Goal: Information Seeking & Learning: Learn about a topic

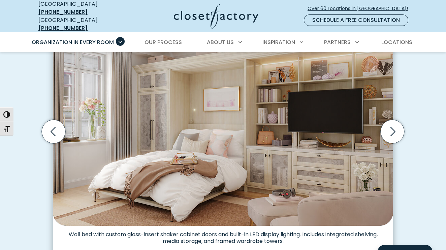
scroll to position [216, 0]
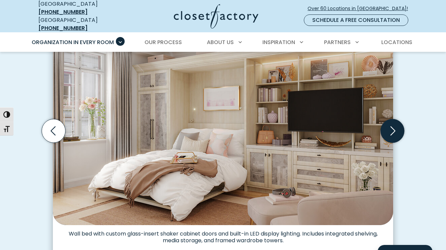
click at [389, 131] on icon "Next slide" at bounding box center [392, 131] width 24 height 24
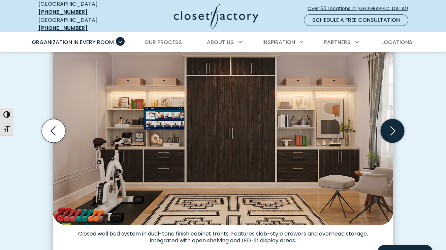
click at [389, 131] on icon "Next slide" at bounding box center [392, 131] width 24 height 24
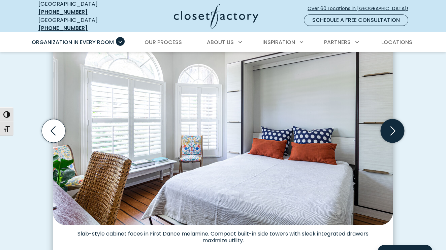
click at [390, 131] on icon "Next slide" at bounding box center [392, 131] width 24 height 24
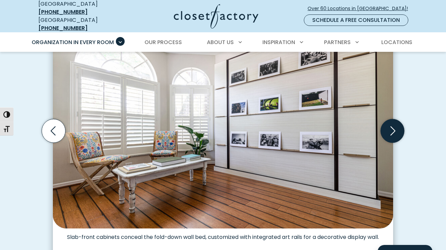
click at [390, 131] on icon "Next slide" at bounding box center [392, 131] width 24 height 24
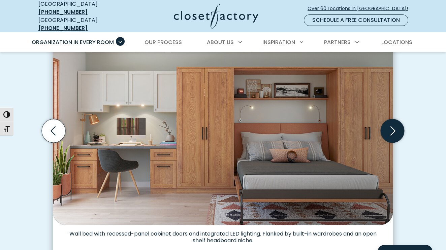
click at [390, 131] on icon "Next slide" at bounding box center [392, 131] width 24 height 24
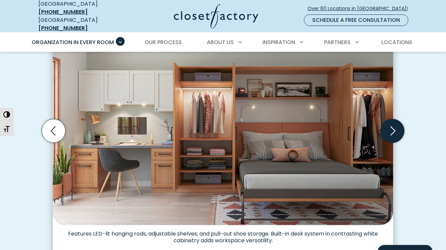
click at [390, 131] on icon "Next slide" at bounding box center [392, 131] width 24 height 24
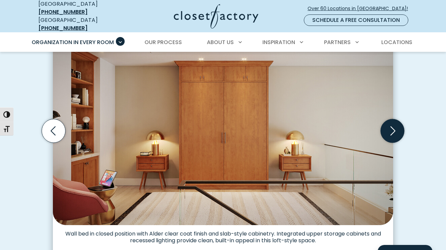
click at [390, 131] on icon "Next slide" at bounding box center [392, 131] width 24 height 24
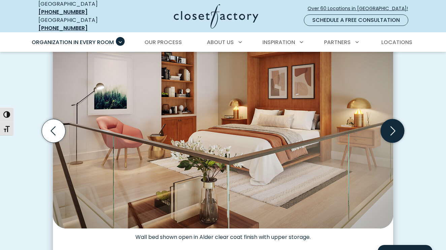
click at [390, 131] on icon "Next slide" at bounding box center [392, 131] width 24 height 24
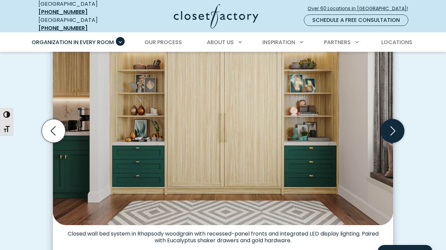
click at [390, 131] on icon "Next slide" at bounding box center [392, 131] width 24 height 24
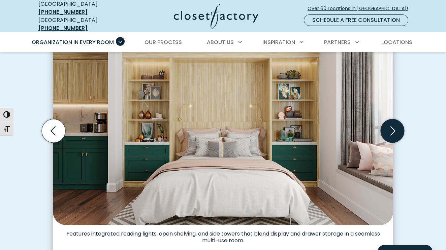
click at [390, 131] on icon "Next slide" at bounding box center [392, 131] width 24 height 24
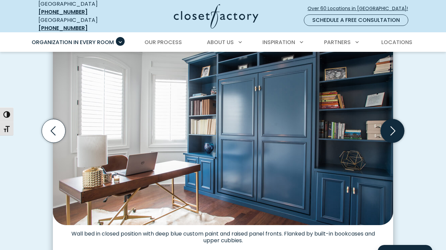
click at [390, 131] on icon "Next slide" at bounding box center [392, 131] width 24 height 24
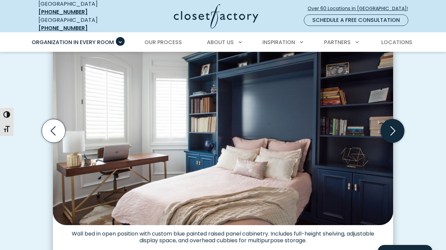
click at [390, 131] on icon "Next slide" at bounding box center [392, 131] width 24 height 24
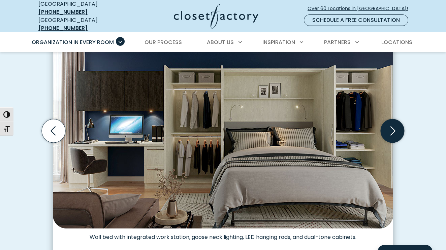
click at [390, 131] on icon "Next slide" at bounding box center [392, 131] width 24 height 24
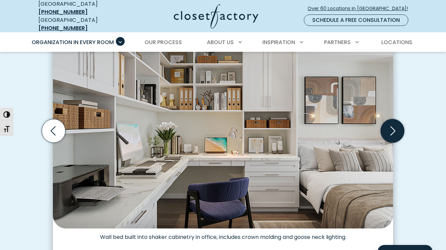
click at [390, 131] on icon "Next slide" at bounding box center [392, 131] width 24 height 24
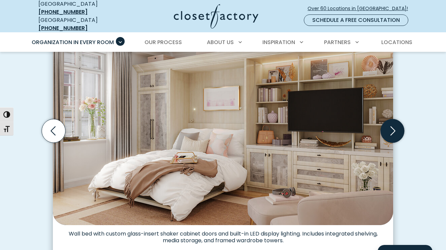
click at [390, 131] on icon "Next slide" at bounding box center [392, 131] width 24 height 24
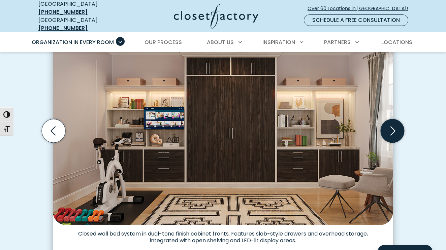
click at [390, 131] on icon "Next slide" at bounding box center [392, 131] width 24 height 24
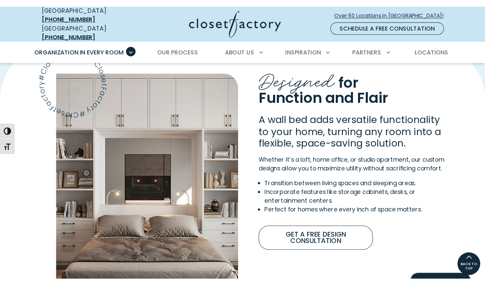
scroll to position [491, 0]
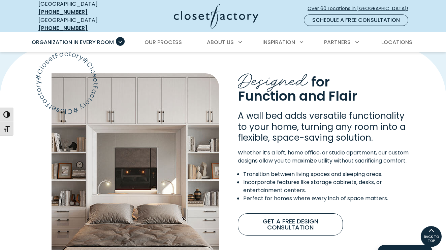
click at [167, 175] on img "Content Image" at bounding box center [135, 191] width 167 height 236
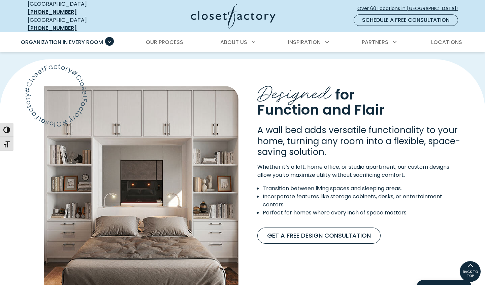
click at [147, 127] on img "Content Image" at bounding box center [141, 204] width 195 height 236
click at [118, 185] on img "Content Image" at bounding box center [141, 204] width 195 height 236
click at [181, 204] on img "Content Image" at bounding box center [141, 204] width 195 height 236
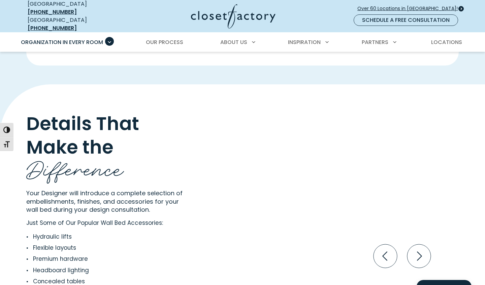
scroll to position [1214, 0]
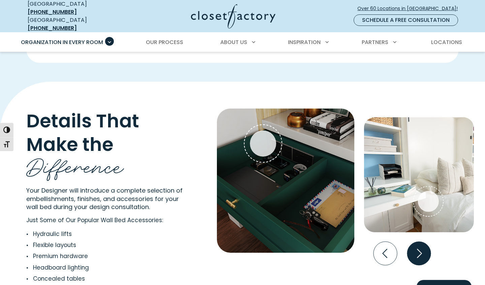
click at [416, 249] on icon "Next slide" at bounding box center [419, 254] width 24 height 24
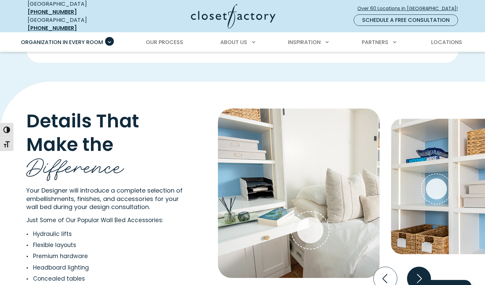
click at [417, 250] on icon "Next slide" at bounding box center [419, 279] width 24 height 24
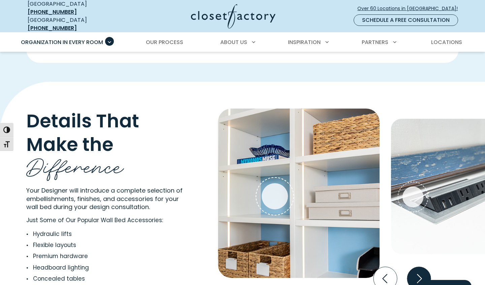
click at [417, 250] on icon "Next slide" at bounding box center [419, 279] width 24 height 24
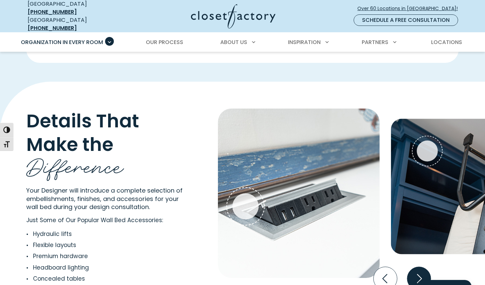
click at [417, 250] on icon "Next slide" at bounding box center [419, 279] width 24 height 24
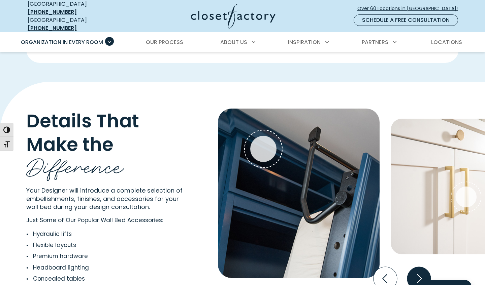
click at [417, 250] on icon "Next slide" at bounding box center [419, 279] width 24 height 24
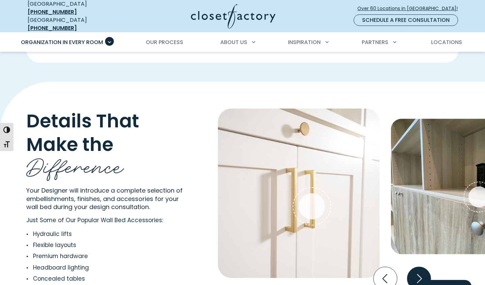
click at [417, 250] on icon "Next slide" at bounding box center [419, 279] width 24 height 24
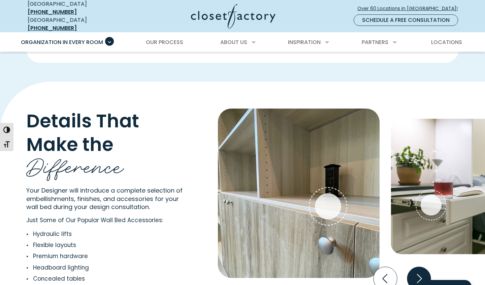
click at [417, 250] on icon "Next slide" at bounding box center [419, 279] width 24 height 24
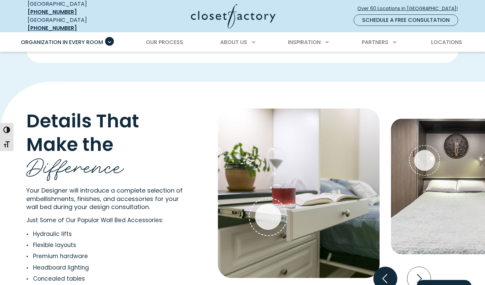
click at [381, 250] on icon "Previous slide" at bounding box center [385, 279] width 24 height 24
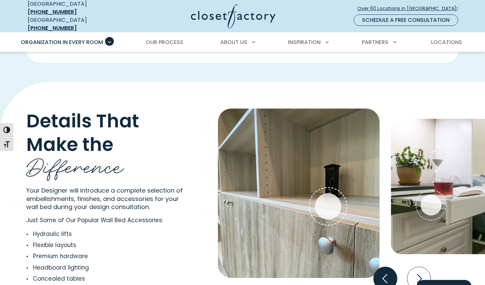
click at [381, 250] on icon "Previous slide" at bounding box center [385, 279] width 24 height 24
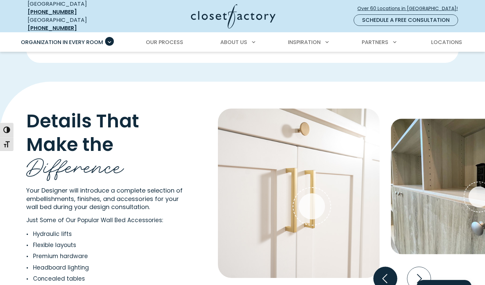
click at [381, 250] on icon "Previous slide" at bounding box center [385, 279] width 24 height 24
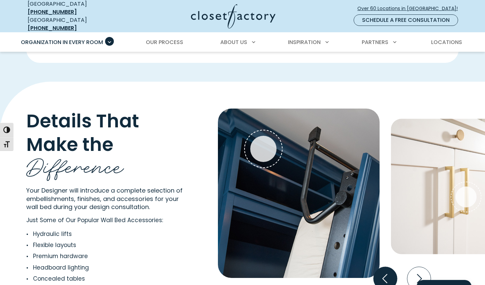
click at [381, 250] on icon "Previous slide" at bounding box center [385, 279] width 24 height 24
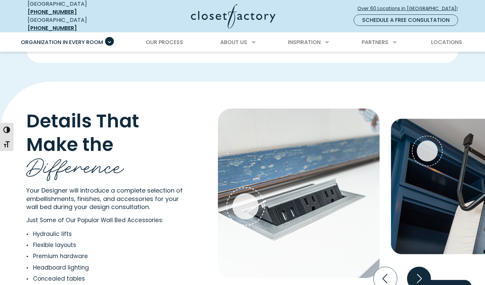
click at [414, 250] on icon "Next slide" at bounding box center [419, 279] width 24 height 24
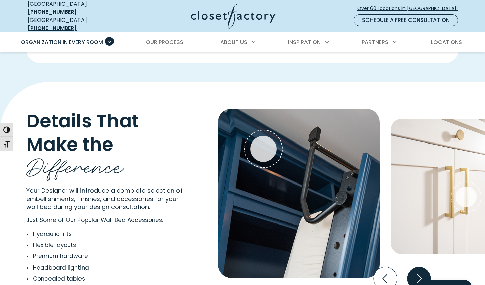
click at [414, 250] on icon "Next slide" at bounding box center [419, 279] width 24 height 24
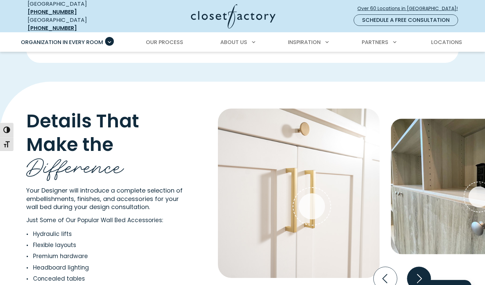
click at [414, 250] on icon "Next slide" at bounding box center [419, 279] width 24 height 24
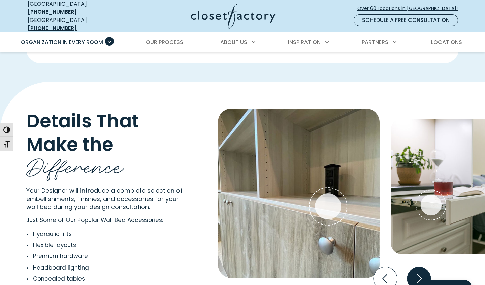
click at [414, 250] on icon "Next slide" at bounding box center [419, 279] width 24 height 24
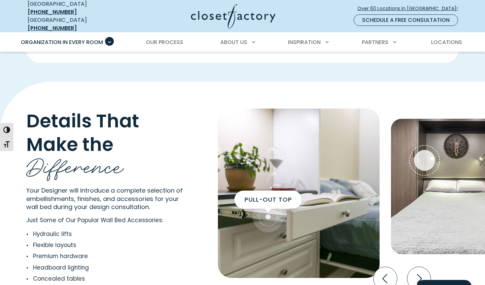
click at [281, 197] on span "Pull-out top" at bounding box center [267, 200] width 47 height 7
click at [269, 213] on div "Pull-out top" at bounding box center [268, 217] width 26 height 26
click at [280, 217] on span "Interactive Gallery" at bounding box center [268, 217] width 31 height 31
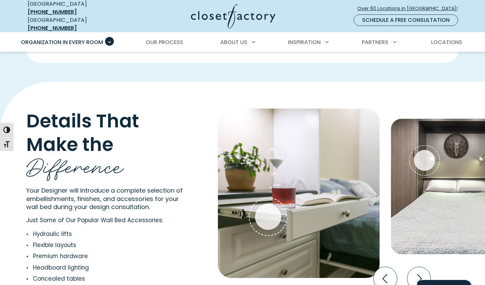
drag, startPoint x: 269, startPoint y: 212, endPoint x: 276, endPoint y: 172, distance: 40.7
click at [276, 172] on div "Pull-out top" at bounding box center [299, 194] width 162 height 170
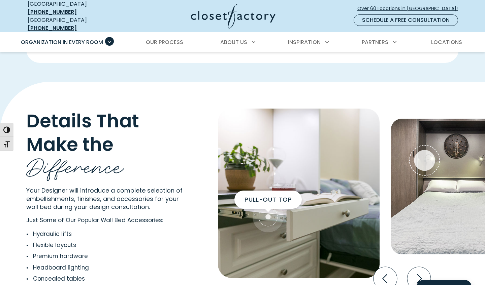
drag, startPoint x: 263, startPoint y: 223, endPoint x: 264, endPoint y: 218, distance: 5.1
click at [263, 223] on span "Interactive Gallery" at bounding box center [268, 217] width 31 height 31
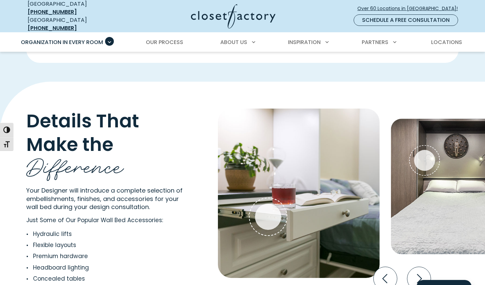
click at [314, 195] on img "Interactive Gallery" at bounding box center [299, 194] width 162 height 170
click at [419, 250] on icon "Next slide" at bounding box center [419, 279] width 24 height 24
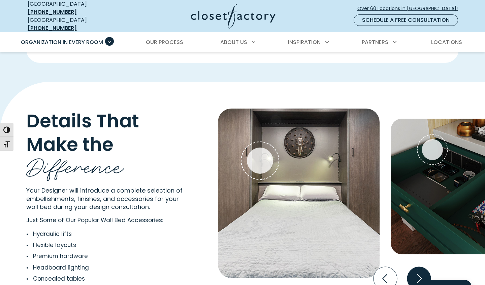
click at [417, 250] on icon "Next slide" at bounding box center [419, 279] width 24 height 24
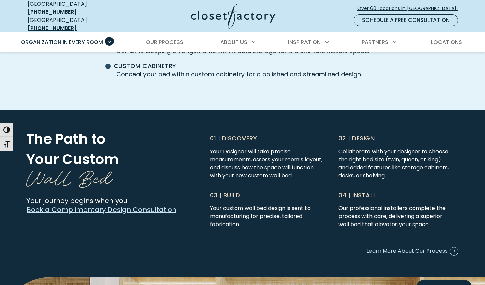
scroll to position [1659, 0]
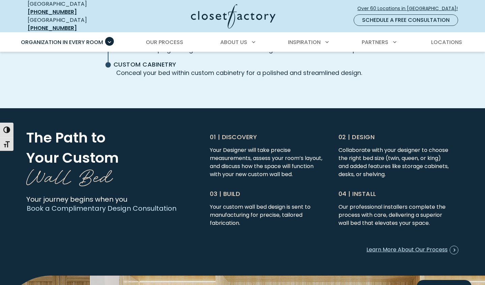
click at [162, 204] on link "Book a Complimentary Design Consultation" at bounding box center [101, 208] width 150 height 9
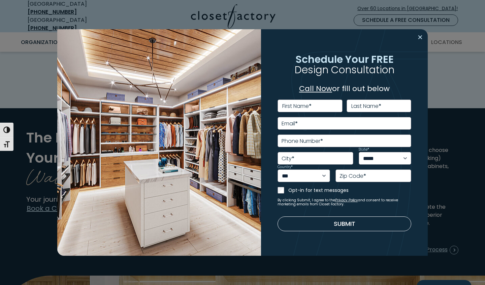
click at [421, 38] on button "Close modal" at bounding box center [420, 37] width 10 height 11
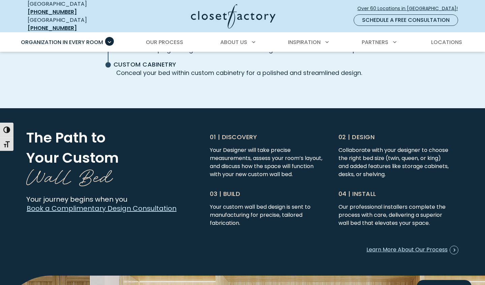
click at [407, 65] on div "Integrated Storage Add cabinets, wardrobes, and shelving to keep your space org…" at bounding box center [242, 37] width 440 height 103
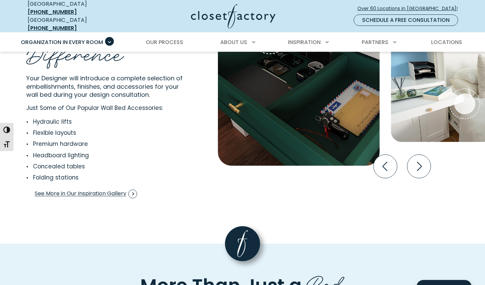
scroll to position [1330, 0]
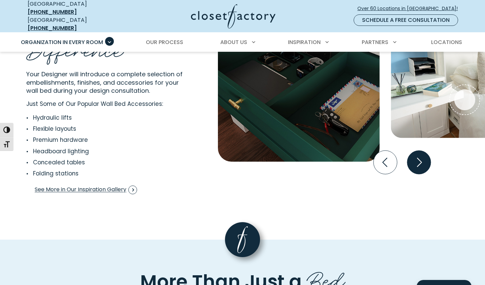
click at [414, 152] on icon "Next slide" at bounding box center [419, 163] width 24 height 24
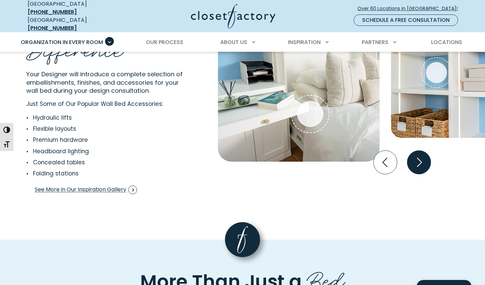
click at [414, 152] on icon "Next slide" at bounding box center [419, 163] width 24 height 24
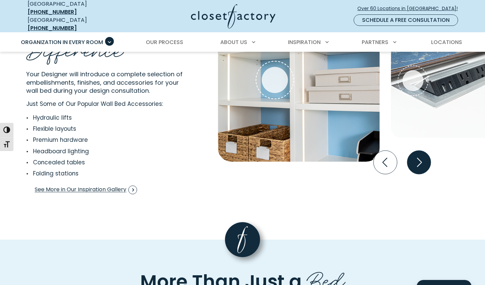
click at [414, 152] on icon "Next slide" at bounding box center [419, 163] width 24 height 24
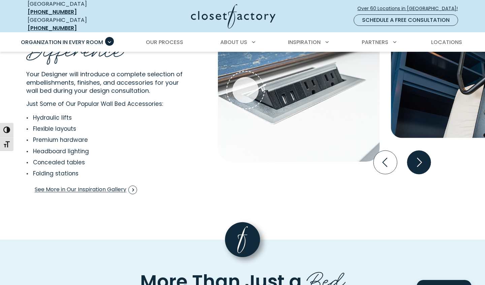
click at [415, 151] on icon "Next slide" at bounding box center [419, 163] width 24 height 24
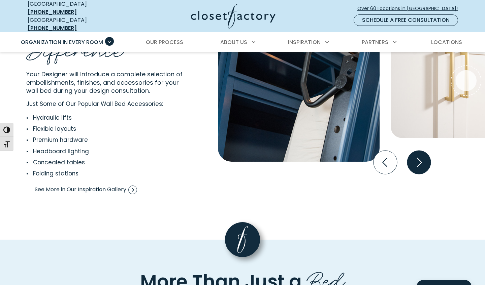
click at [415, 151] on icon "Next slide" at bounding box center [419, 163] width 24 height 24
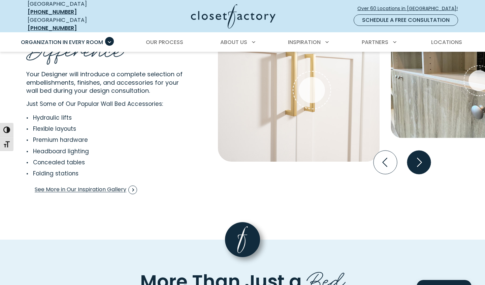
click at [415, 151] on icon "Next slide" at bounding box center [419, 163] width 24 height 24
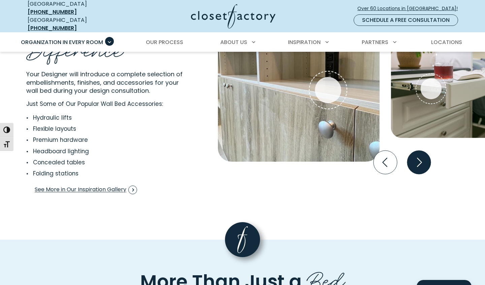
click at [415, 151] on icon "Next slide" at bounding box center [419, 163] width 24 height 24
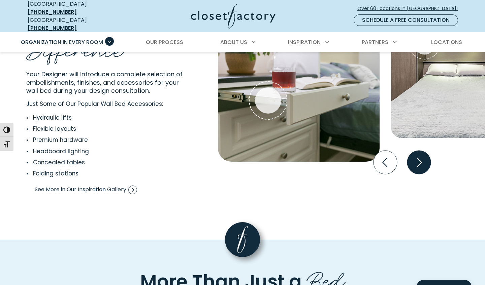
click at [415, 151] on icon "Next slide" at bounding box center [419, 163] width 24 height 24
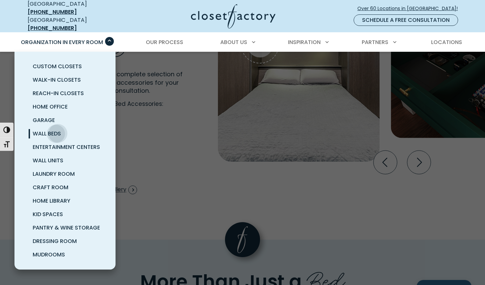
click at [58, 130] on span "Wall Beds" at bounding box center [47, 134] width 28 height 8
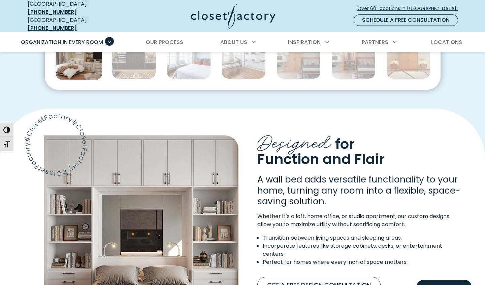
scroll to position [469, 0]
